Goal: Find specific page/section: Find specific page/section

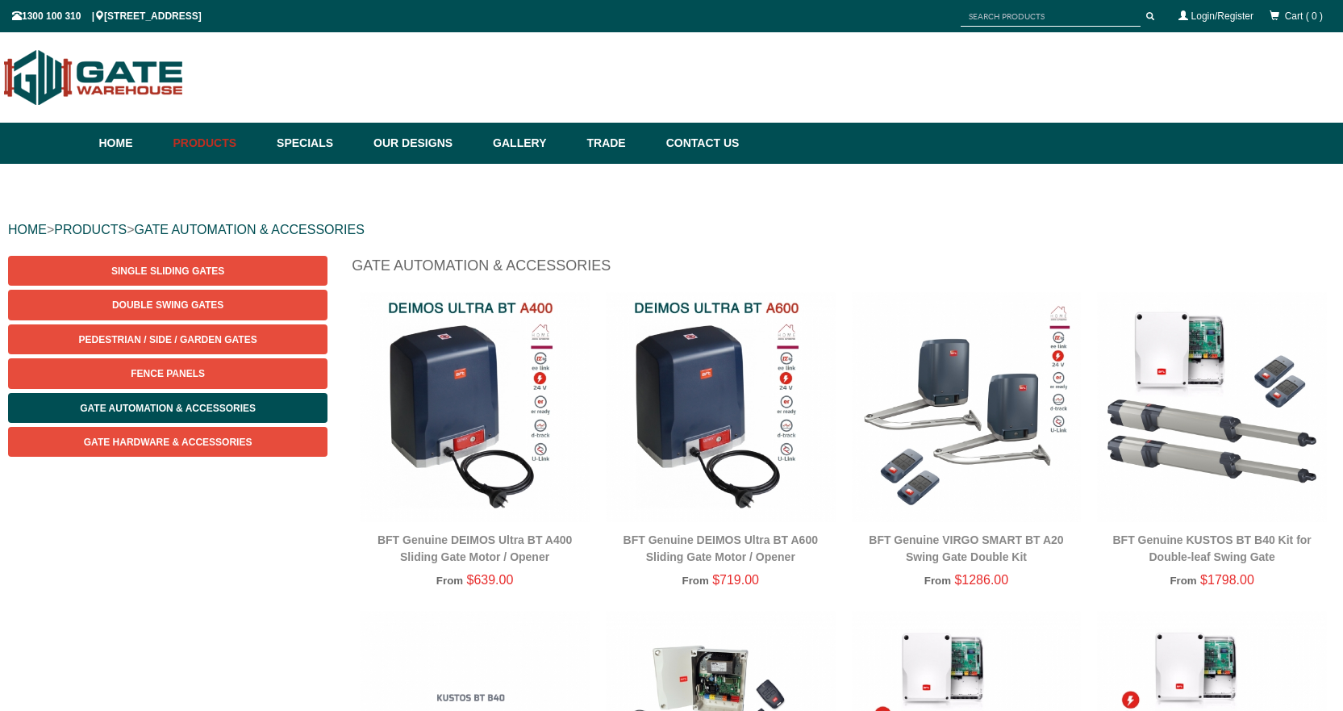
scroll to position [40, 0]
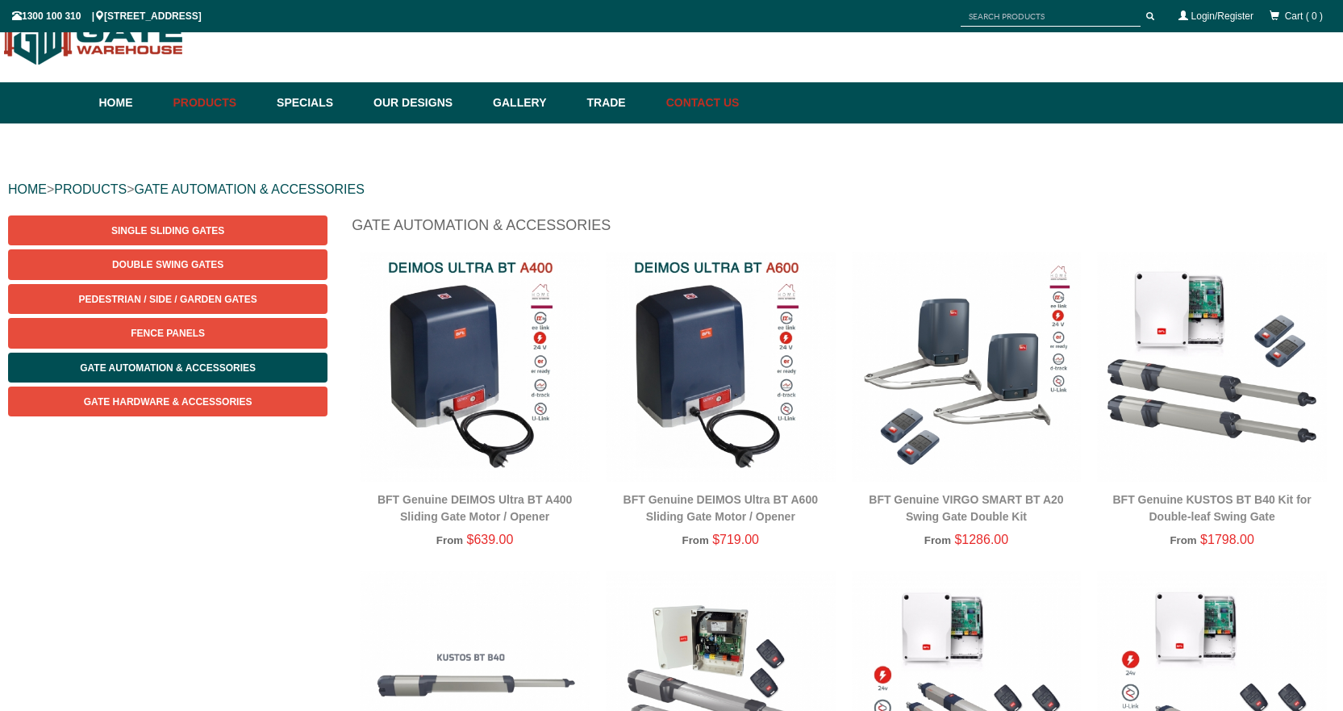
click at [724, 101] on link "Contact Us" at bounding box center [698, 102] width 81 height 41
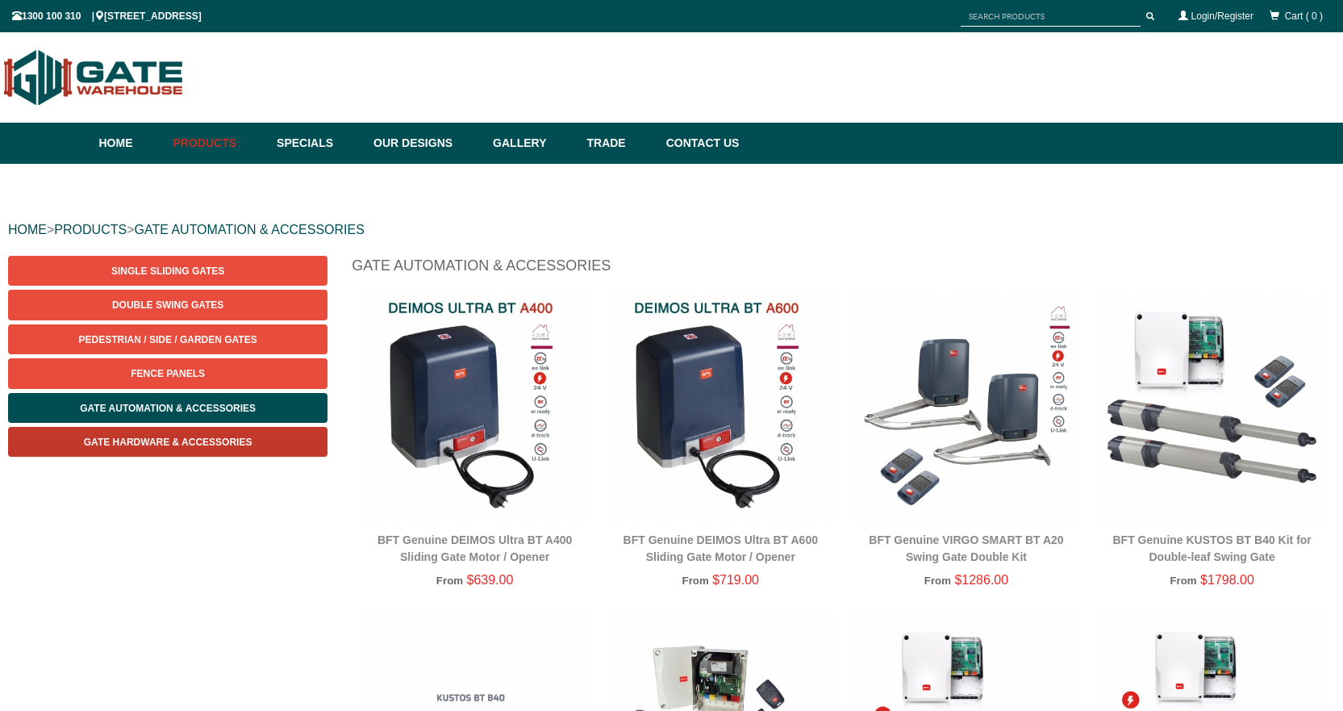
click at [173, 436] on span "Gate Hardware & Accessories" at bounding box center [168, 441] width 169 height 11
